Goal: Task Accomplishment & Management: Manage account settings

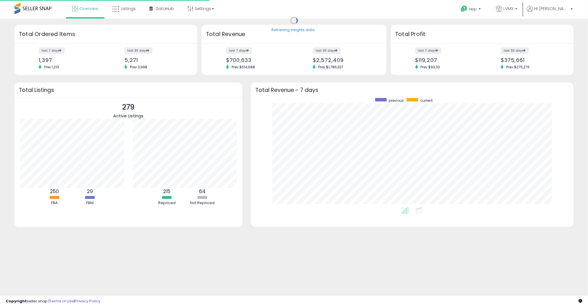
scroll to position [109, 311]
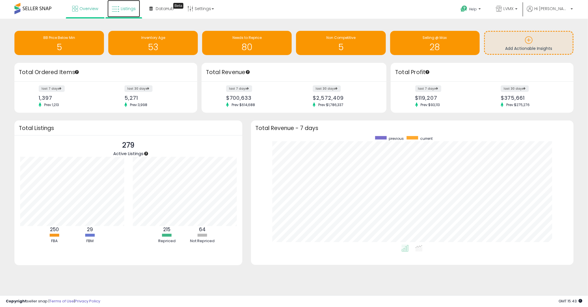
click at [114, 3] on link "Listings" at bounding box center [123, 8] width 33 height 17
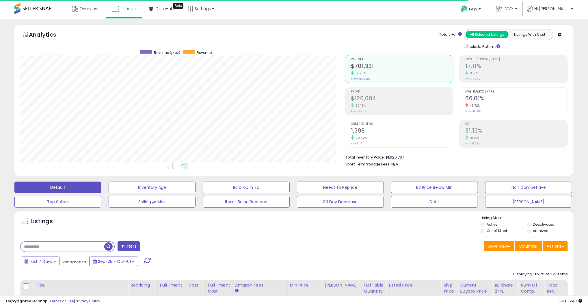
scroll to position [118, 324]
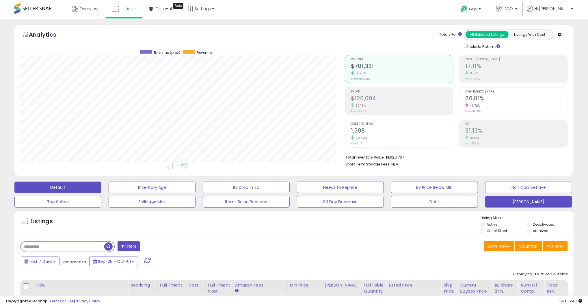
click at [511, 199] on button "LUIS" at bounding box center [528, 202] width 87 height 12
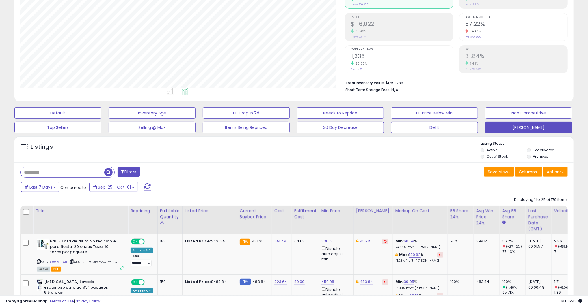
scroll to position [75, 0]
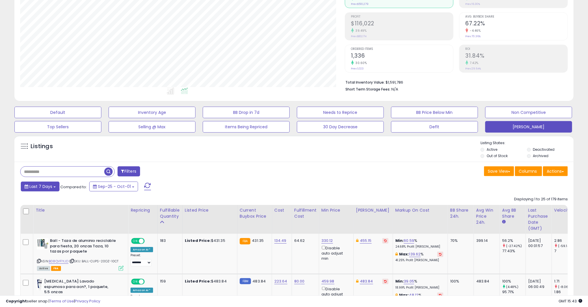
click at [42, 189] on button "Last 7 Days" at bounding box center [40, 187] width 39 height 10
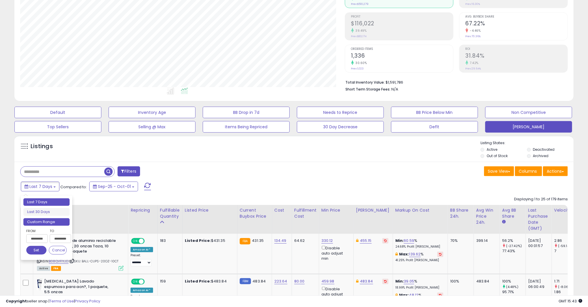
click at [52, 225] on li "Custom Range" at bounding box center [46, 223] width 46 height 8
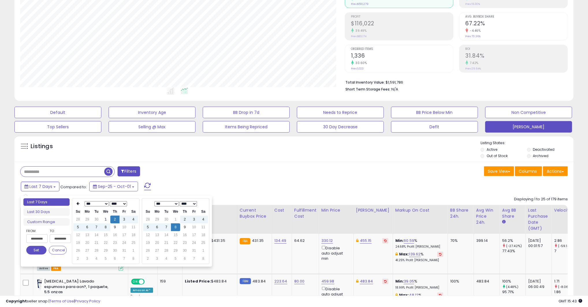
click at [27, 241] on input "**********" at bounding box center [36, 239] width 21 height 9
click at [78, 205] on icon at bounding box center [78, 203] width 3 height 3
click at [93, 221] on td "1" at bounding box center [96, 220] width 9 height 8
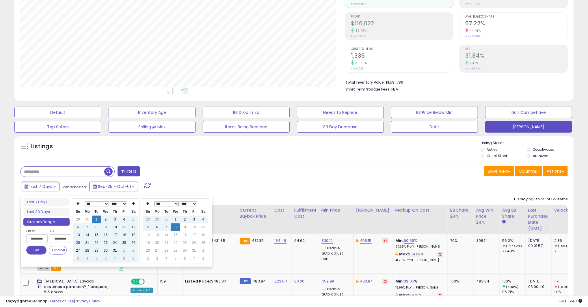
type input "**********"
click at [32, 251] on button "Set" at bounding box center [36, 250] width 20 height 9
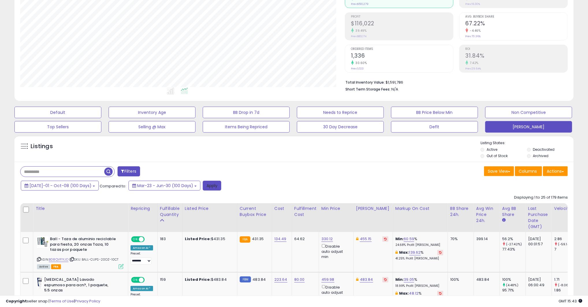
click at [204, 186] on button "Apply" at bounding box center [212, 186] width 18 height 10
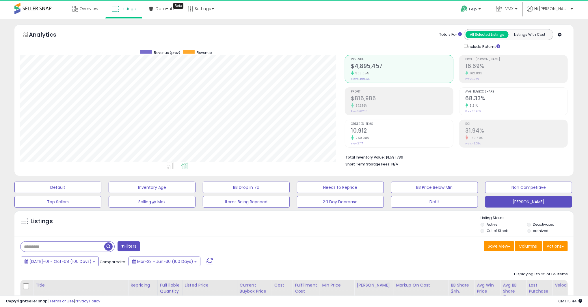
scroll to position [118, 324]
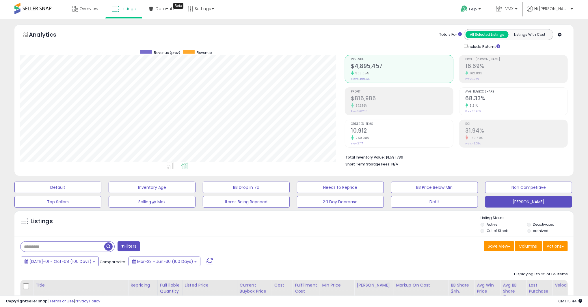
click at [491, 230] on label "Out of Stock" at bounding box center [497, 231] width 21 height 5
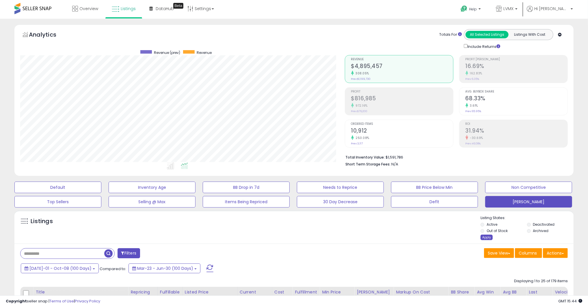
click at [485, 237] on div "Apply" at bounding box center [486, 237] width 12 height 5
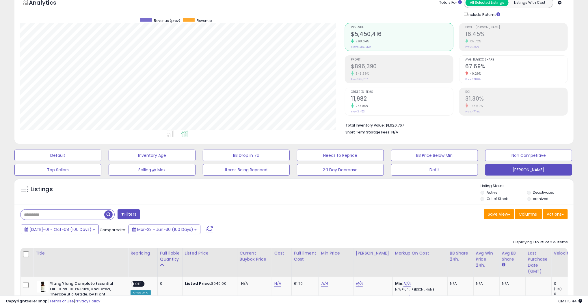
scroll to position [34, 0]
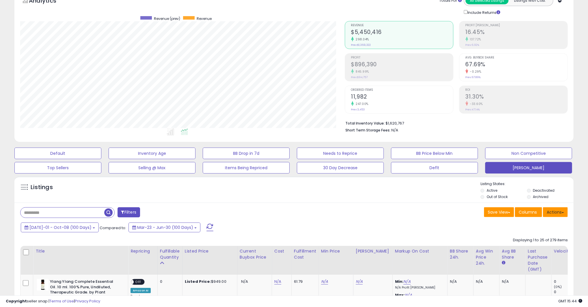
click at [552, 212] on button "Actions" at bounding box center [555, 213] width 25 height 10
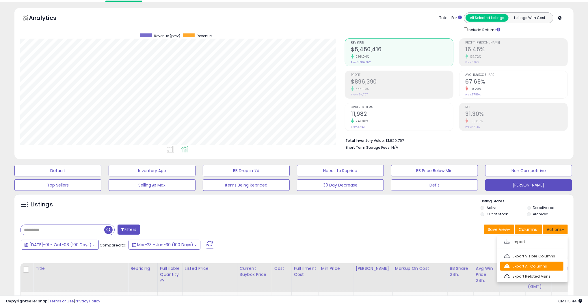
scroll to position [15, 0]
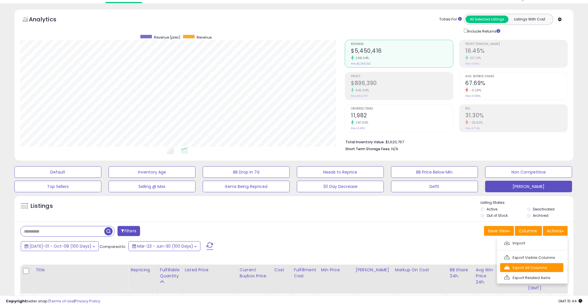
click at [520, 267] on link "Export All Columns" at bounding box center [531, 268] width 63 height 9
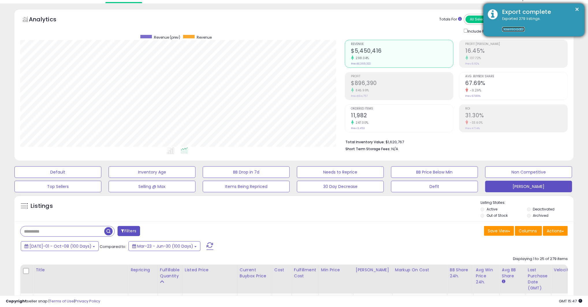
click at [520, 29] on link "Download" at bounding box center [513, 29] width 23 height 5
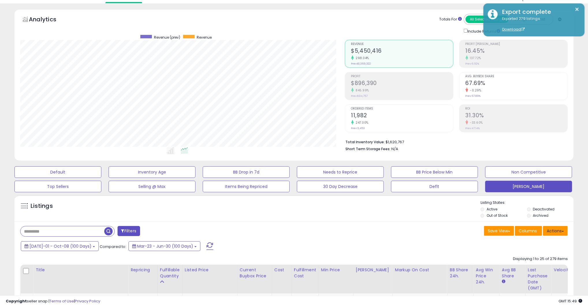
click at [558, 232] on button "Actions" at bounding box center [555, 231] width 25 height 10
click at [554, 257] on link "Export Visible Columns" at bounding box center [531, 258] width 63 height 9
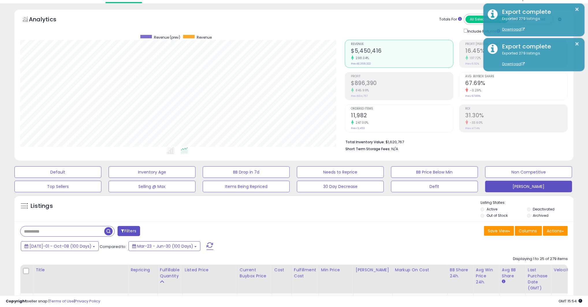
scroll to position [14, 0]
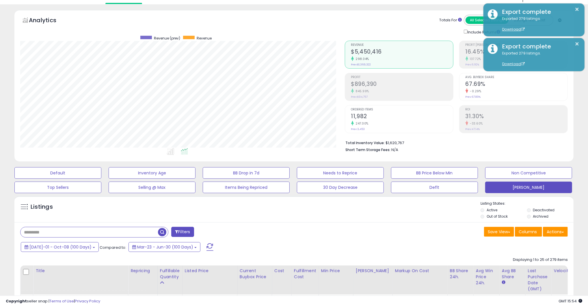
click at [37, 230] on input "text" at bounding box center [88, 233] width 137 height 10
paste input "**********"
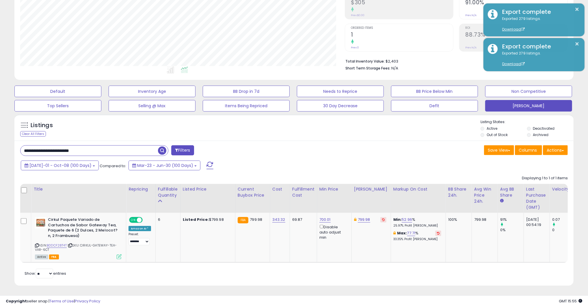
scroll to position [96, 0]
click at [55, 150] on input "**********" at bounding box center [88, 151] width 137 height 10
drag, startPoint x: 55, startPoint y: 150, endPoint x: 117, endPoint y: 151, distance: 62.4
click at [115, 151] on input "**********" at bounding box center [88, 151] width 137 height 10
type input "******"
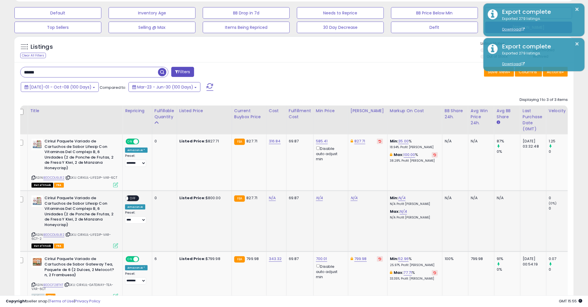
scroll to position [0, 0]
